Goal: Check status: Check status

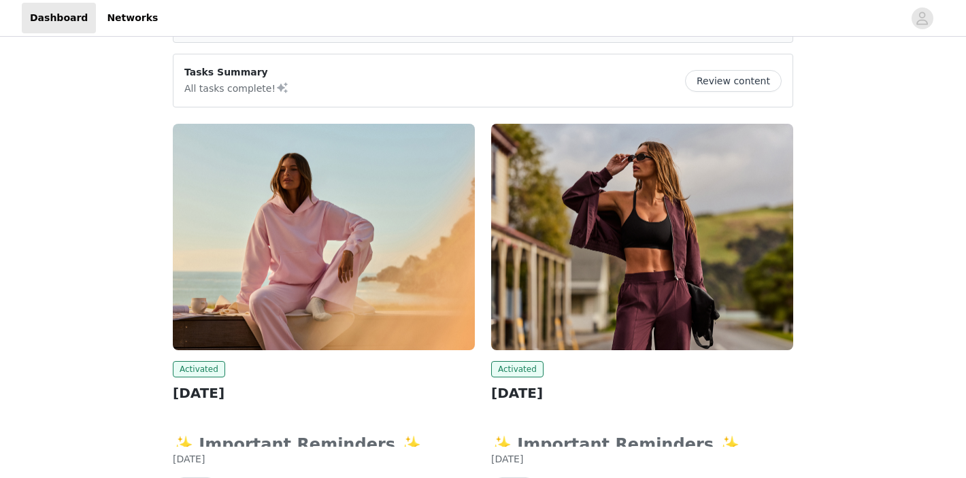
scroll to position [95, 0]
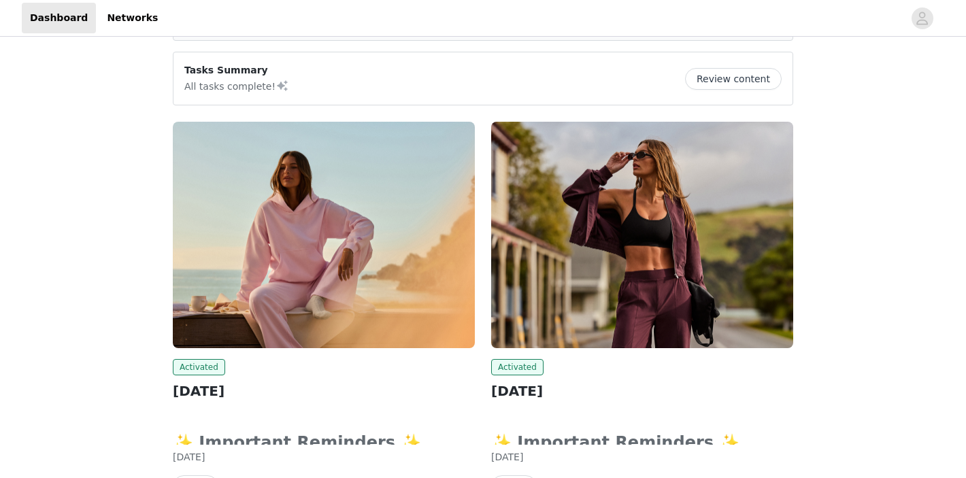
click at [760, 80] on button "Review content" at bounding box center [733, 79] width 97 height 22
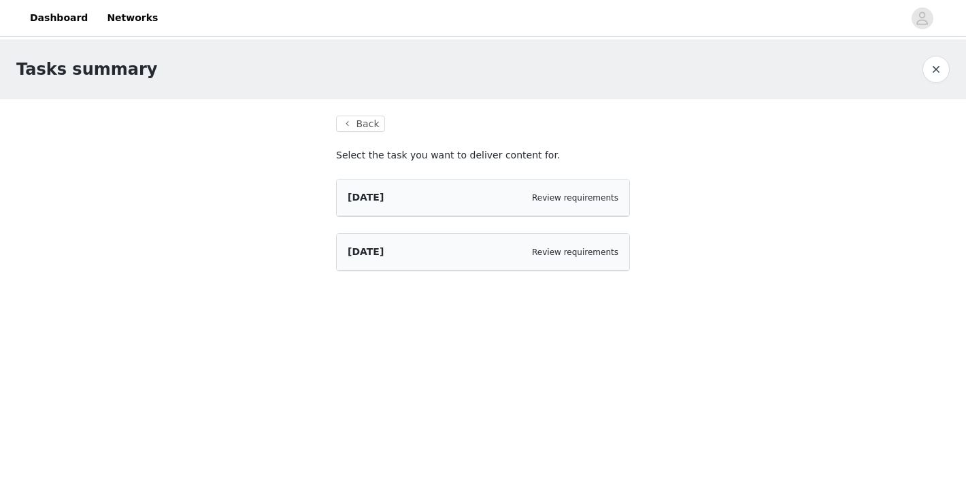
click at [556, 204] on div "[DATE] Review requirements" at bounding box center [483, 197] width 271 height 14
click at [539, 253] on link "Review requirements" at bounding box center [575, 253] width 86 height 10
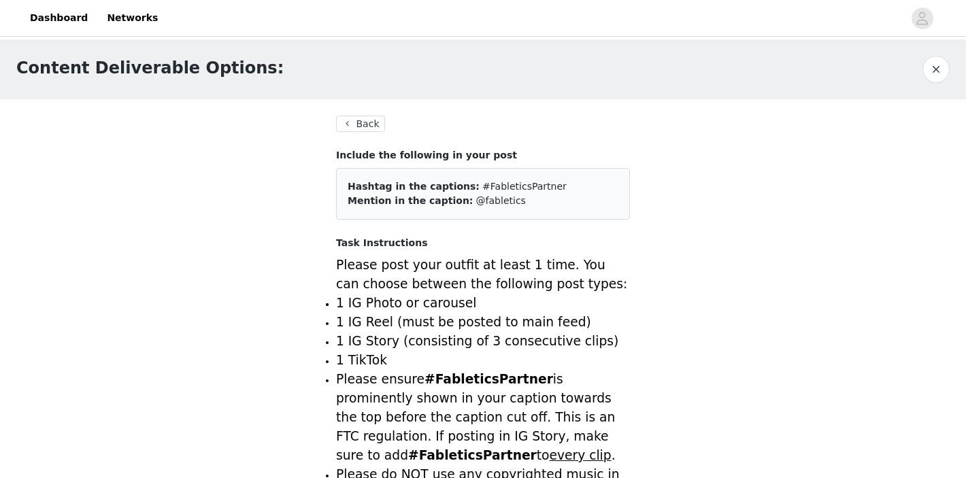
click at [943, 73] on button "button" at bounding box center [935, 69] width 27 height 27
click at [354, 124] on button "Back" at bounding box center [360, 124] width 49 height 16
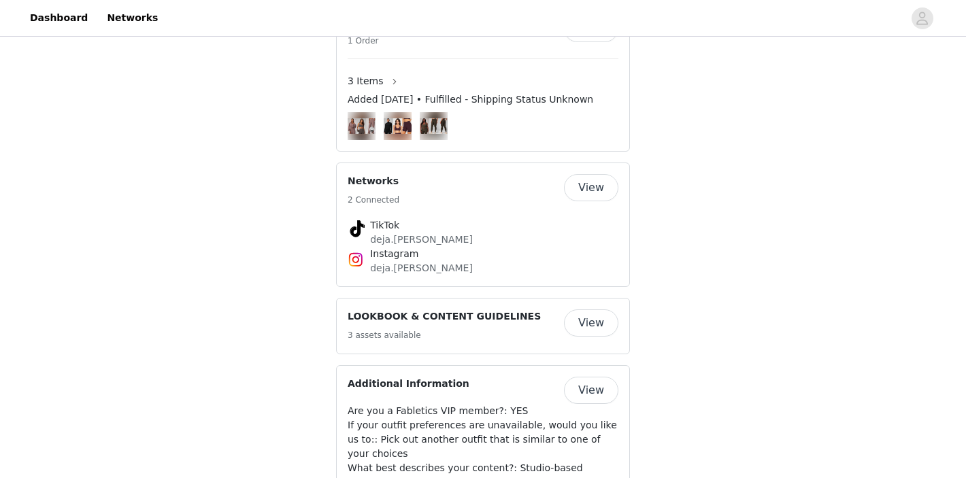
scroll to position [987, 0]
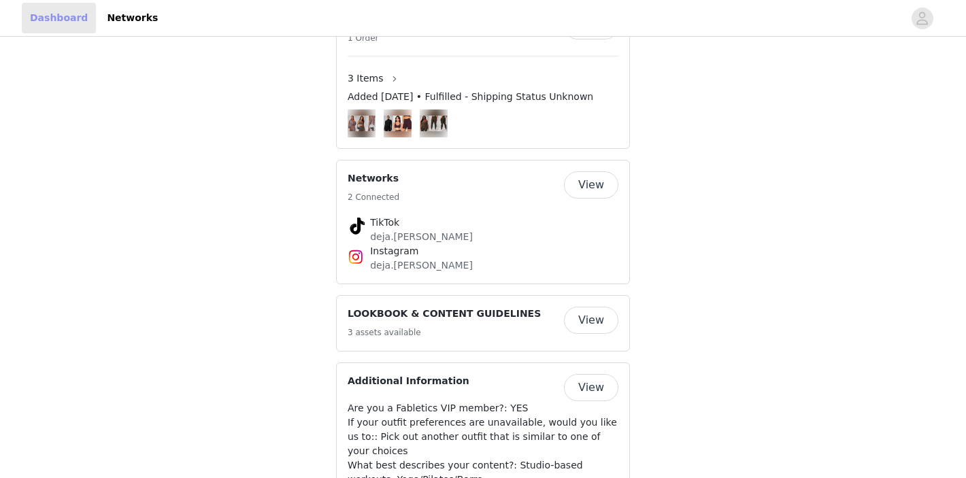
click at [62, 20] on link "Dashboard" at bounding box center [59, 18] width 74 height 31
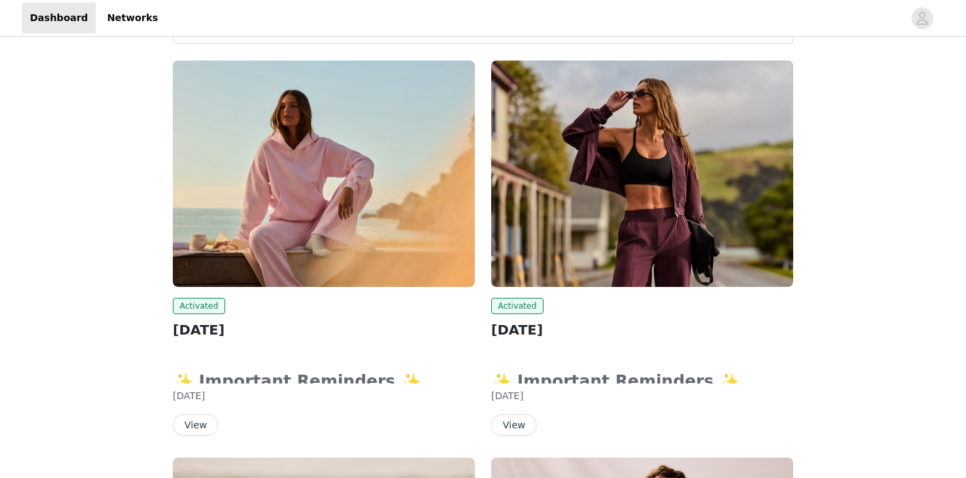
scroll to position [260, 0]
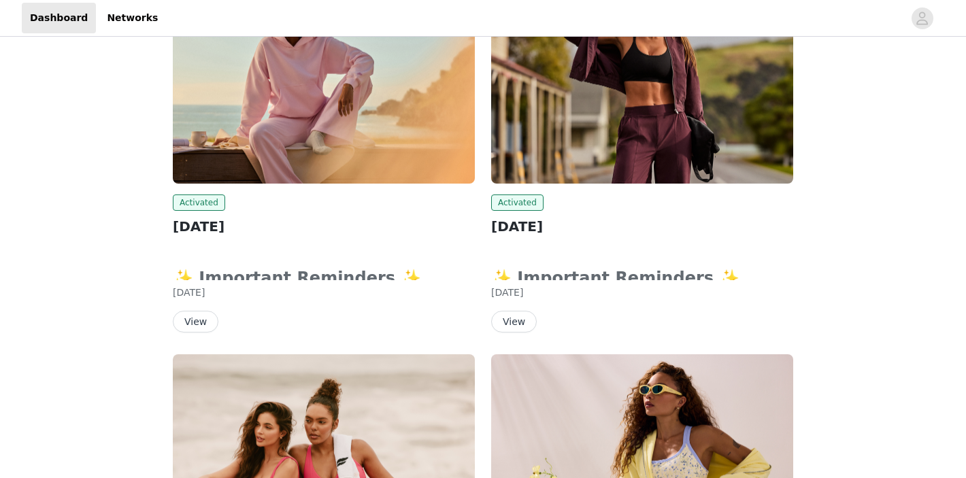
click at [326, 120] on img at bounding box center [324, 70] width 302 height 226
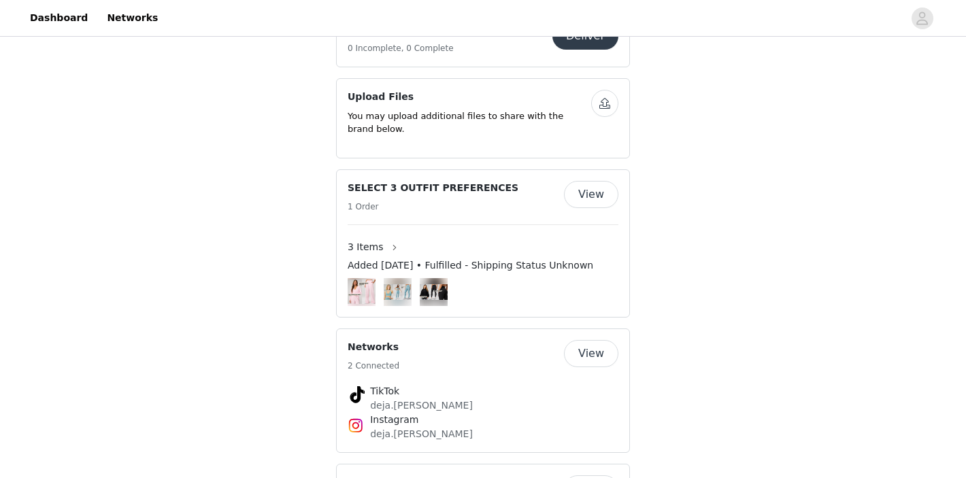
scroll to position [819, 0]
click at [600, 180] on button "View" at bounding box center [591, 193] width 54 height 27
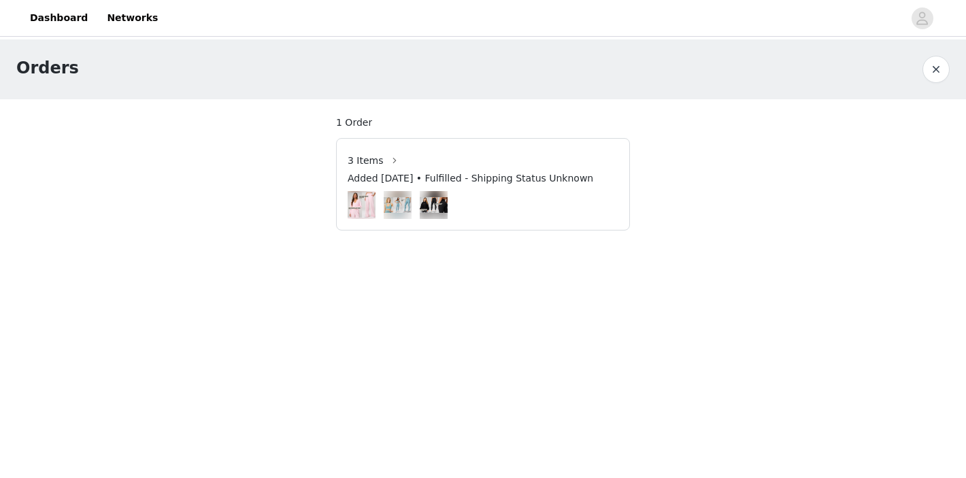
click at [358, 204] on img at bounding box center [362, 204] width 28 height 24
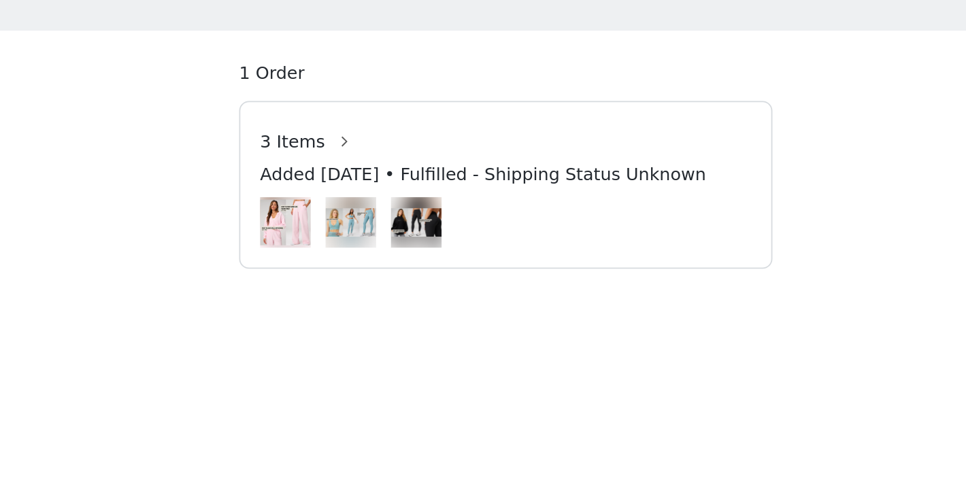
click at [348, 171] on div "Added [DATE] • Fulfilled - Shipping Status Unknown" at bounding box center [483, 181] width 271 height 20
click at [339, 194] on div "3 Items Added [DATE] • Fulfilled - Shipping Status Unknown" at bounding box center [483, 184] width 292 height 69
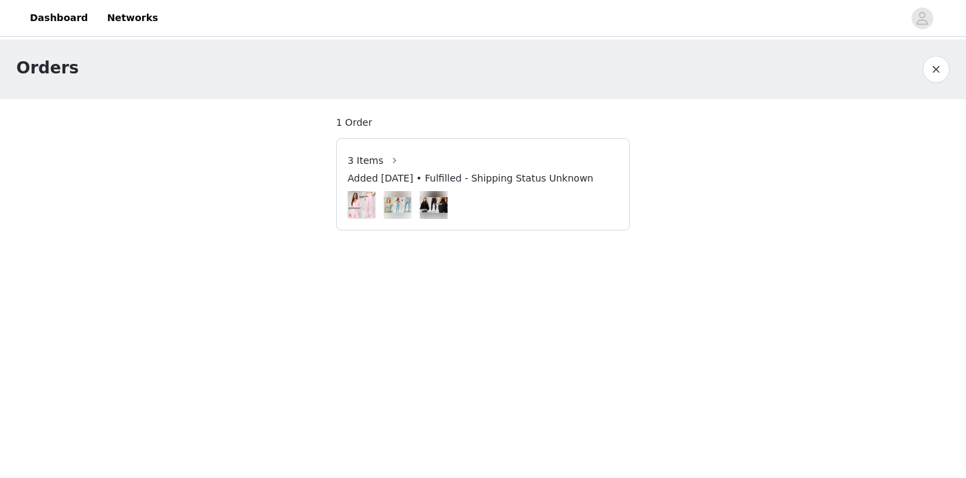
click at [943, 64] on button "button" at bounding box center [935, 69] width 27 height 27
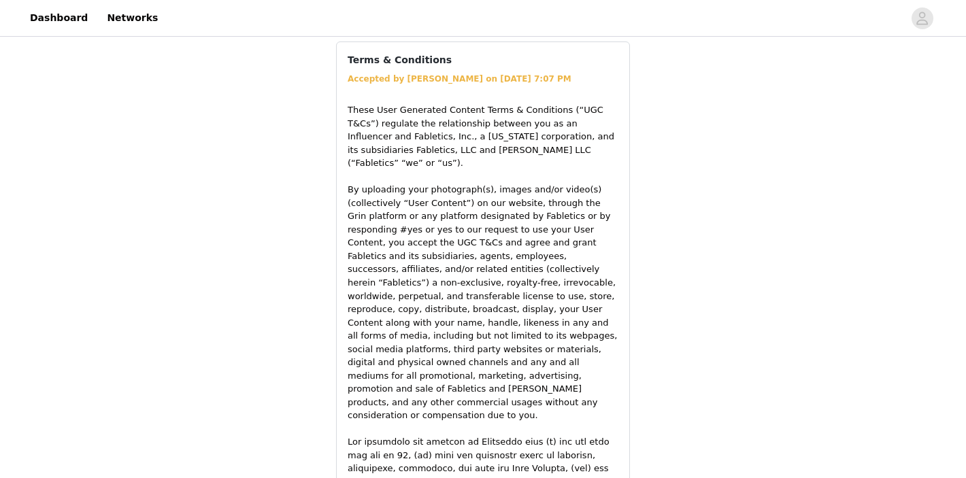
scroll to position [1557, 0]
